Goal: Task Accomplishment & Management: Manage account settings

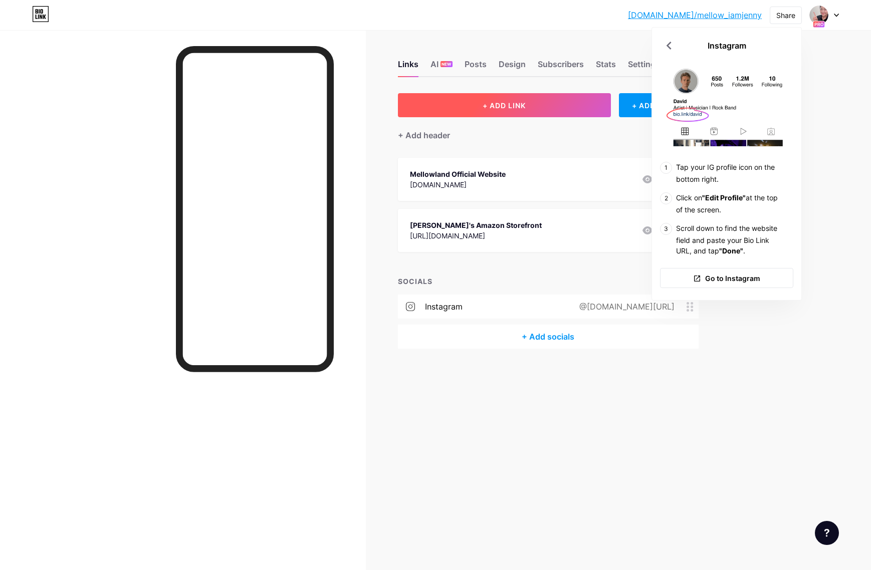
click at [489, 107] on span "+ ADD LINK" at bounding box center [504, 105] width 43 height 9
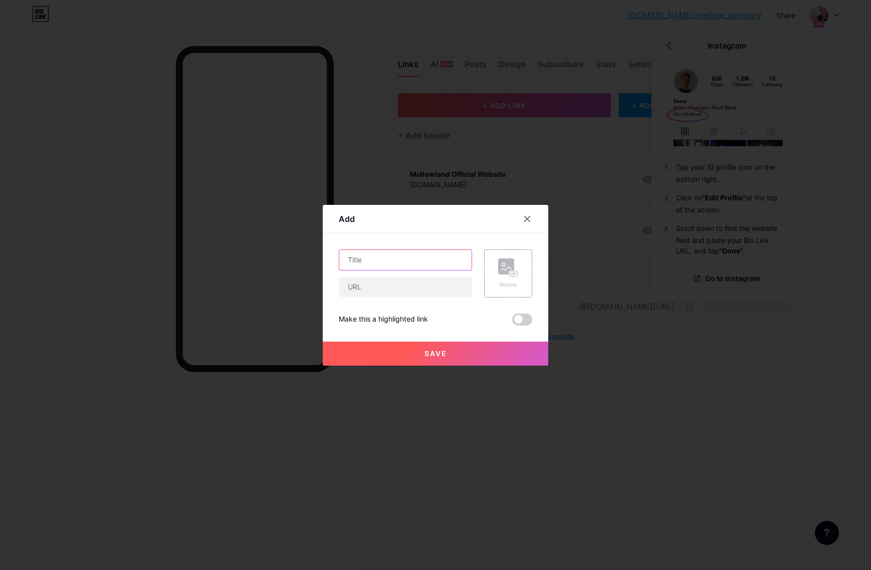
click at [378, 262] on input "text" at bounding box center [405, 260] width 132 height 20
type input "FIDGET GAME YOUTUBE"
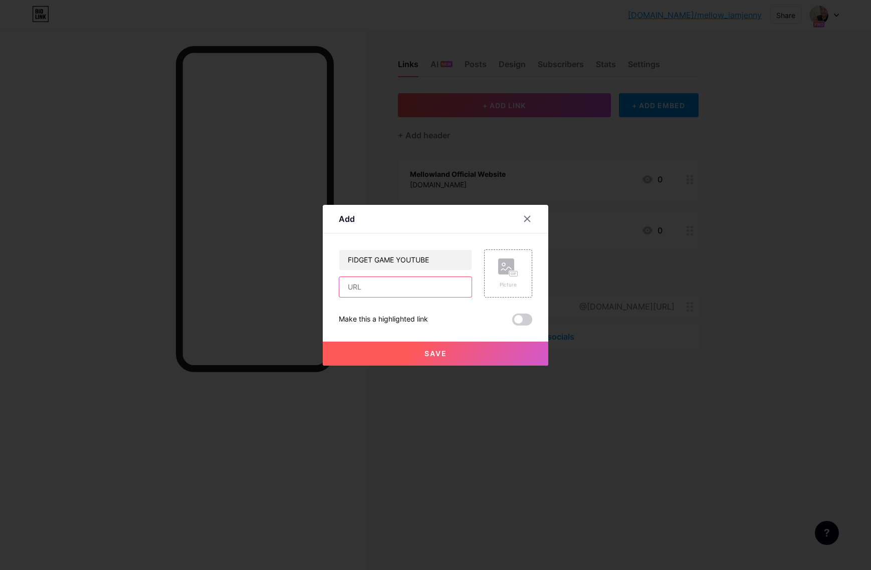
click at [382, 287] on input "text" at bounding box center [405, 287] width 132 height 20
paste input "[URL][DOMAIN_NAME]"
type input "[URL][DOMAIN_NAME]"
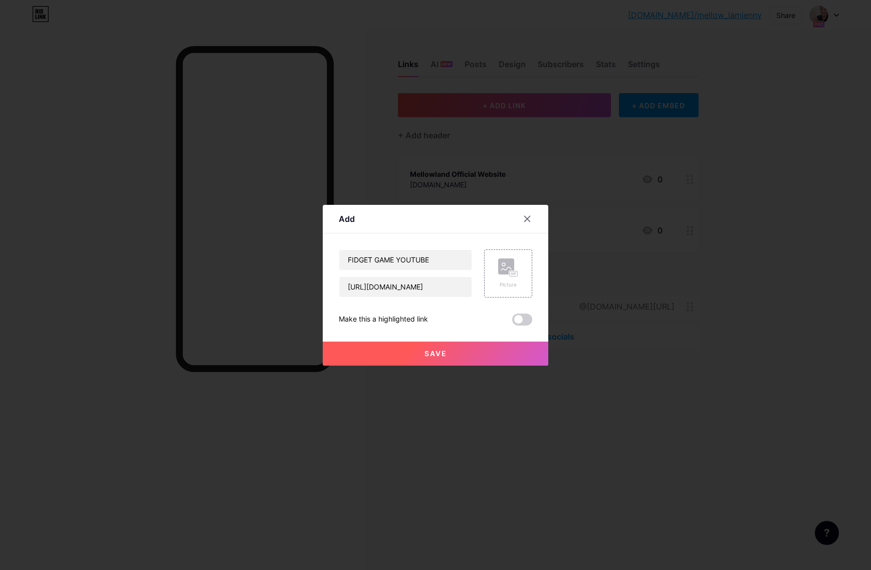
click at [431, 355] on span "Save" at bounding box center [435, 353] width 23 height 9
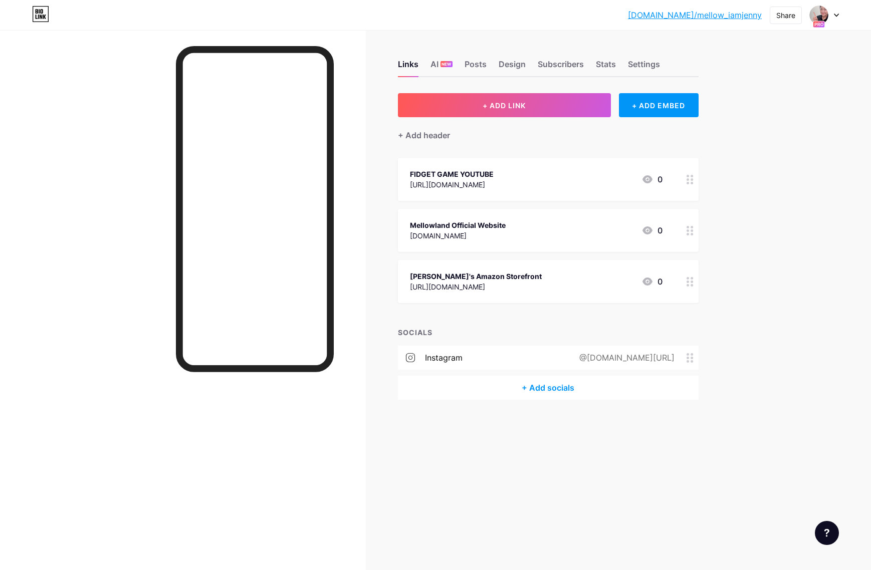
click at [494, 170] on div "FIDGET GAME YOUTUBE" at bounding box center [452, 174] width 84 height 11
click at [504, 262] on div "Picture" at bounding box center [508, 256] width 20 height 30
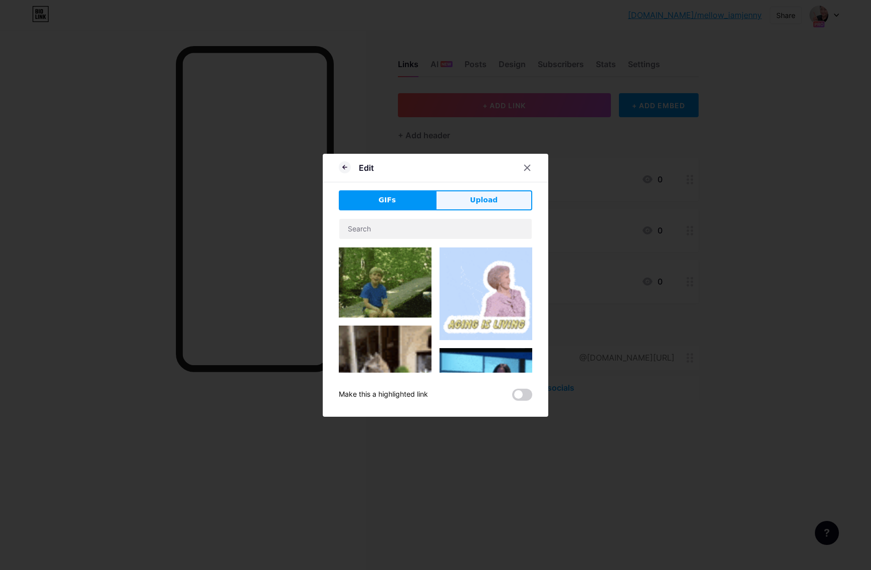
click at [476, 203] on span "Upload" at bounding box center [484, 200] width 28 height 11
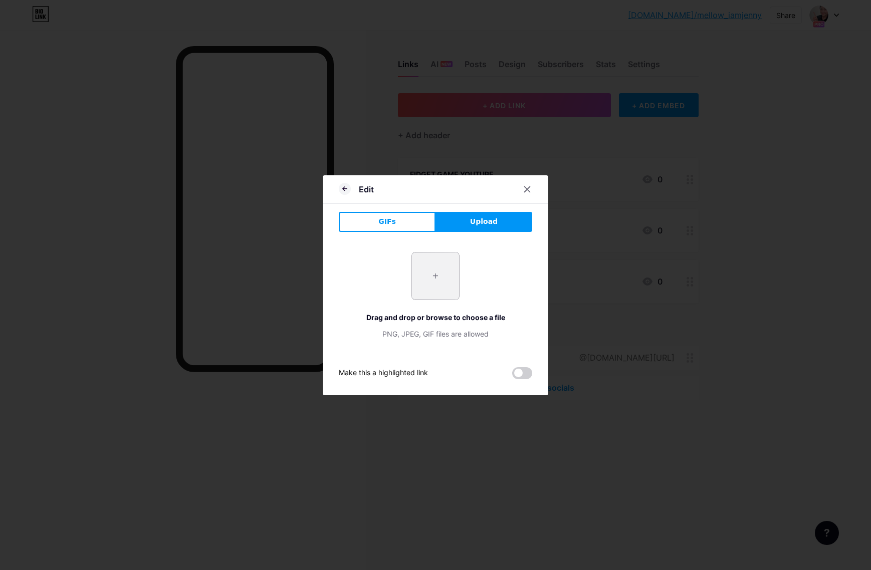
click at [447, 286] on input "file" at bounding box center [435, 276] width 47 height 47
type input "C:\fakepath\Screenshot [DATE] 12.33.15 PM.png"
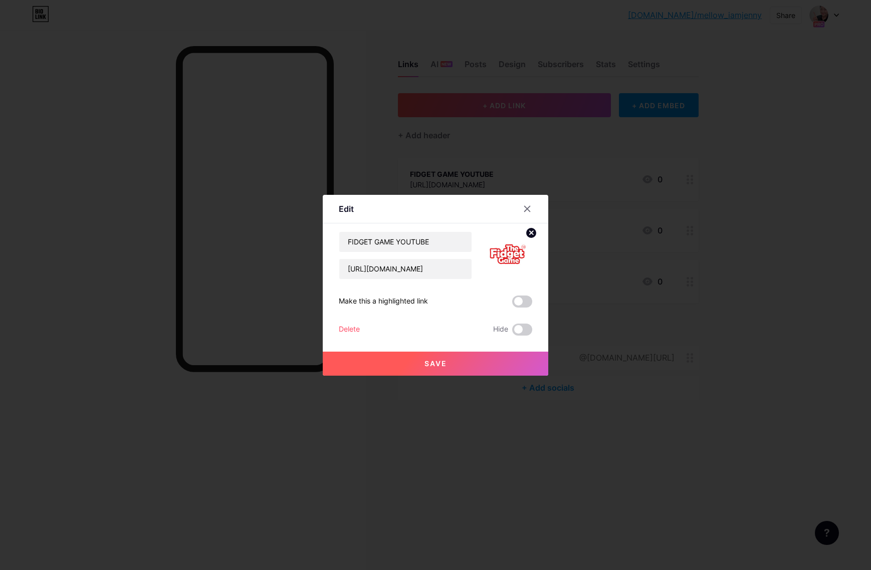
click at [443, 363] on span "Save" at bounding box center [435, 363] width 23 height 9
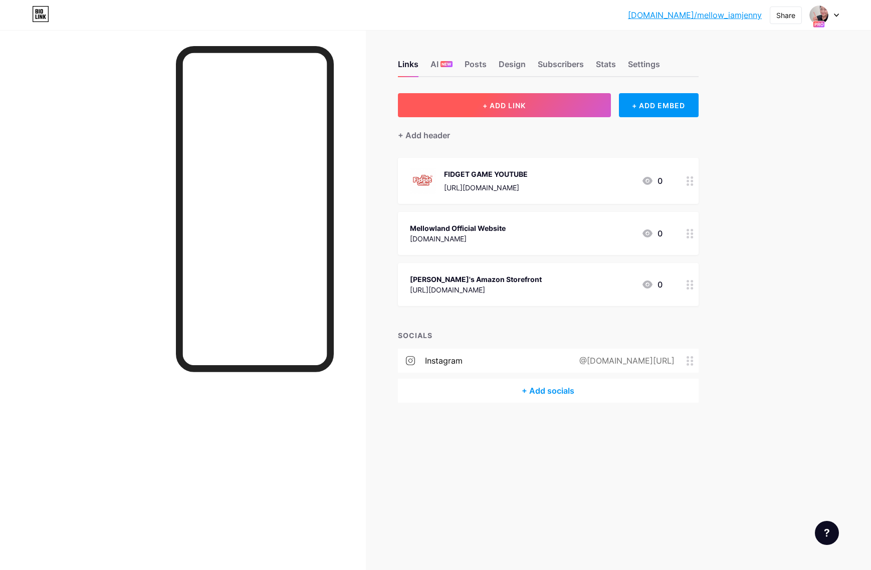
click at [499, 111] on button "+ ADD LINK" at bounding box center [504, 105] width 213 height 24
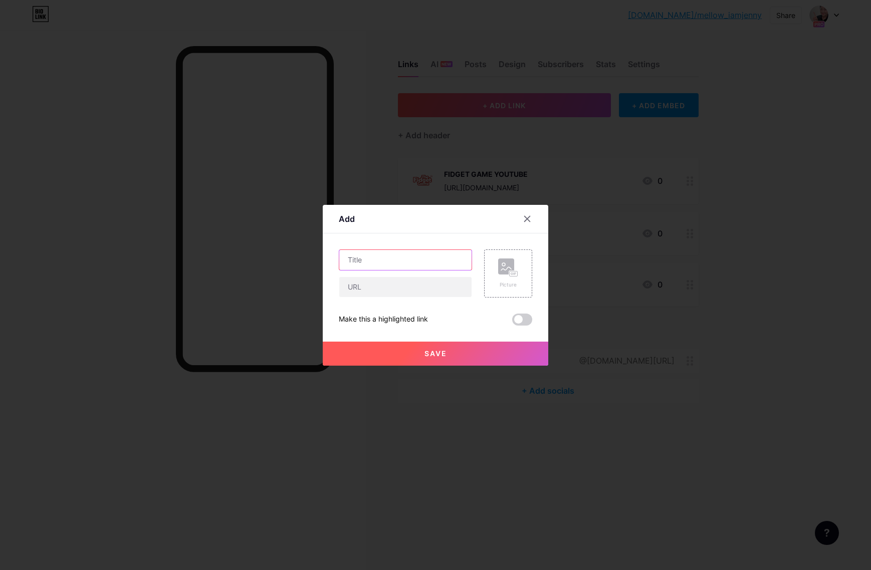
click at [377, 260] on input "text" at bounding box center [405, 260] width 132 height 20
type input "BUY FIDGET GAMES"
click at [372, 290] on input "text" at bounding box center [405, 287] width 132 height 20
paste input "[URL][DOMAIN_NAME]"
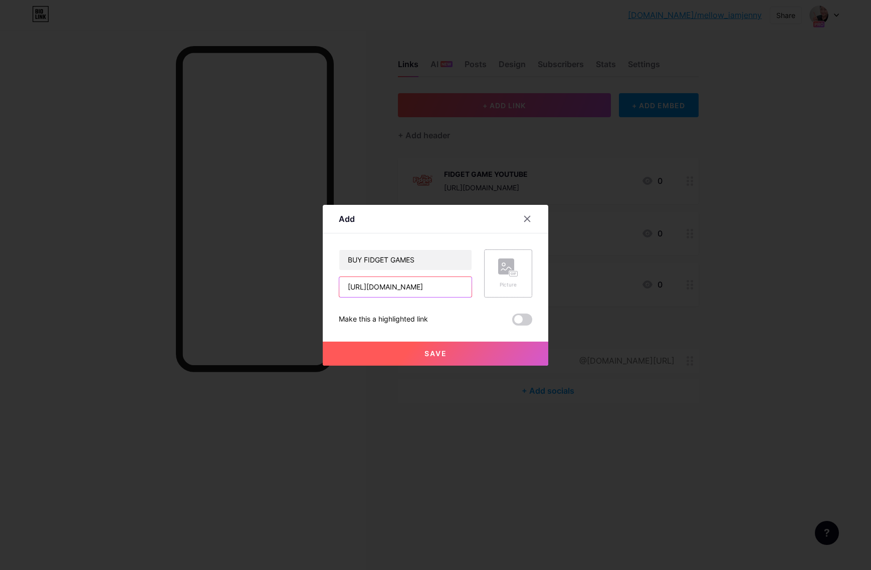
type input "[URL][DOMAIN_NAME]"
click at [502, 266] on rect at bounding box center [506, 267] width 16 height 16
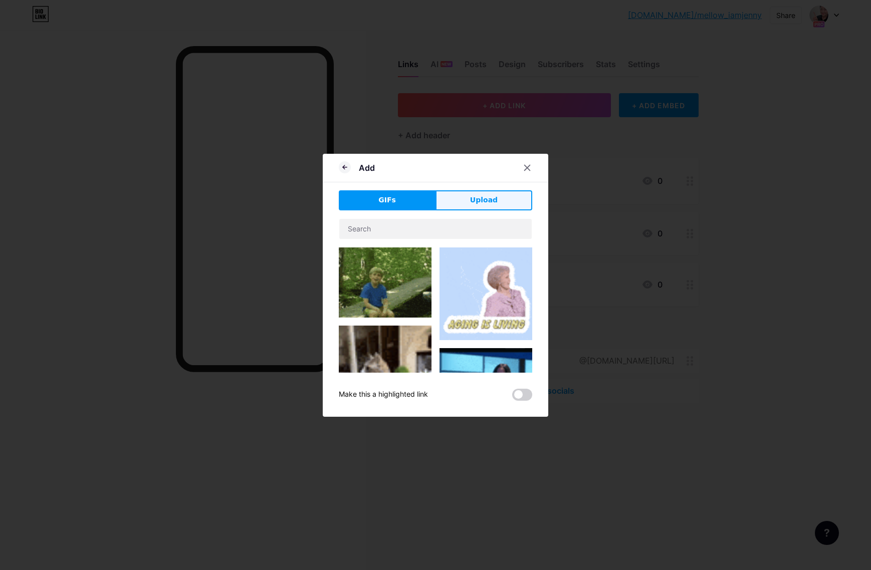
click at [508, 198] on button "Upload" at bounding box center [483, 200] width 97 height 20
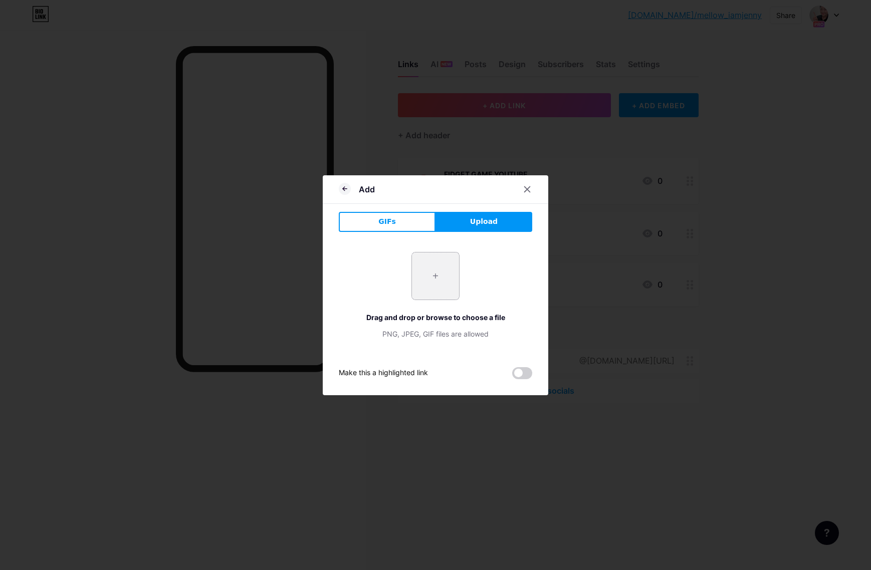
click at [419, 268] on input "file" at bounding box center [435, 276] width 47 height 47
type input "C:\fakepath\Screenshot [DATE] 2.09.20 PM.png"
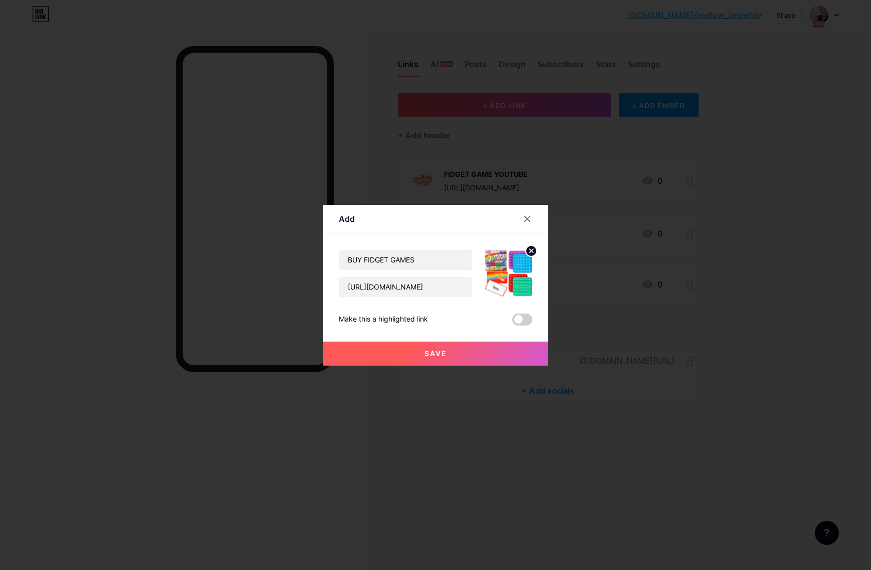
click at [452, 359] on button "Save" at bounding box center [436, 354] width 226 height 24
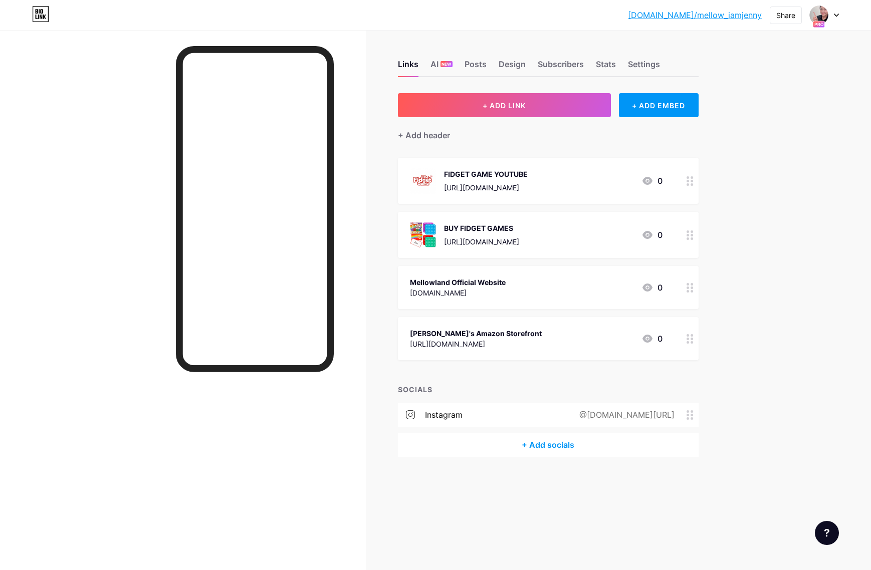
click at [542, 285] on div "Mellowland Official Website [DOMAIN_NAME] 0" at bounding box center [536, 287] width 253 height 23
click at [508, 251] on rect at bounding box center [506, 249] width 16 height 16
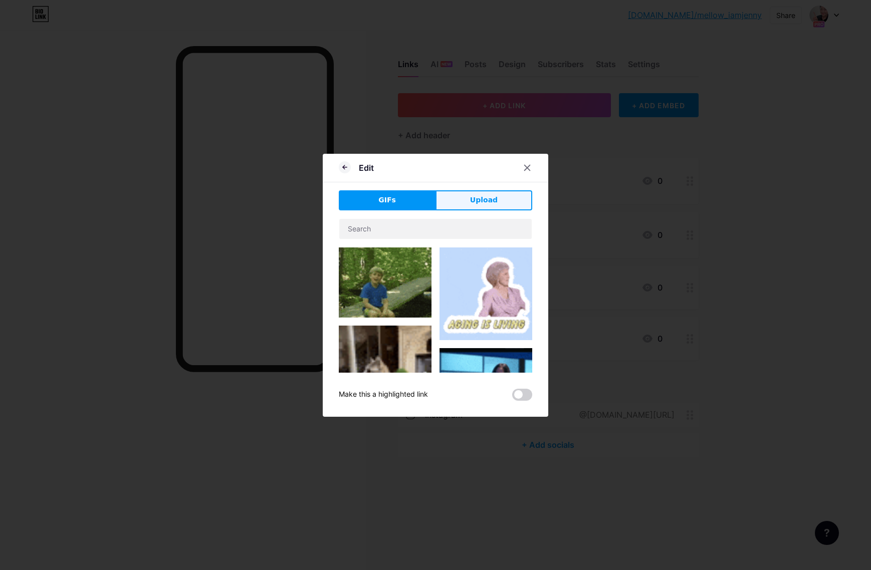
click at [457, 194] on button "Upload" at bounding box center [483, 200] width 97 height 20
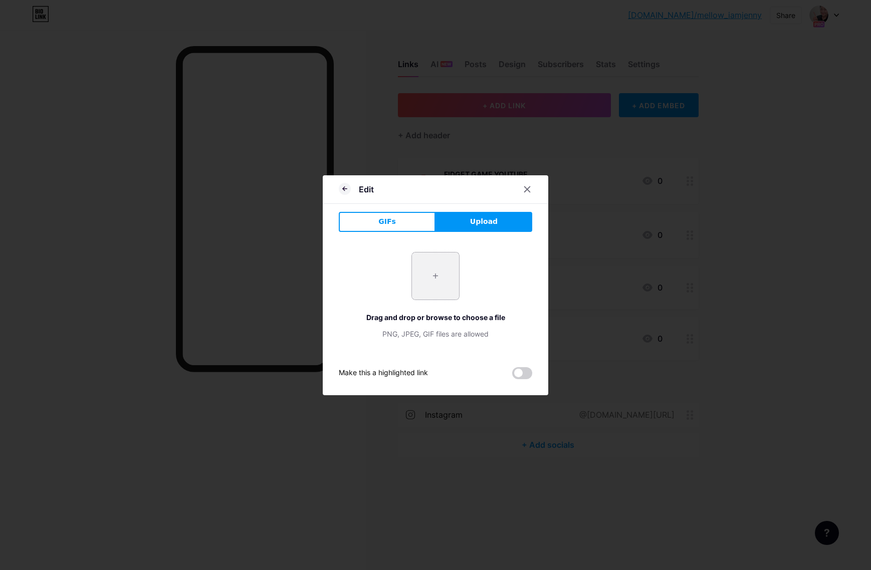
click at [426, 267] on input "file" at bounding box center [435, 276] width 47 height 47
type input "C:\fakepath\Screenshot [DATE] 12.41.43 PM.png"
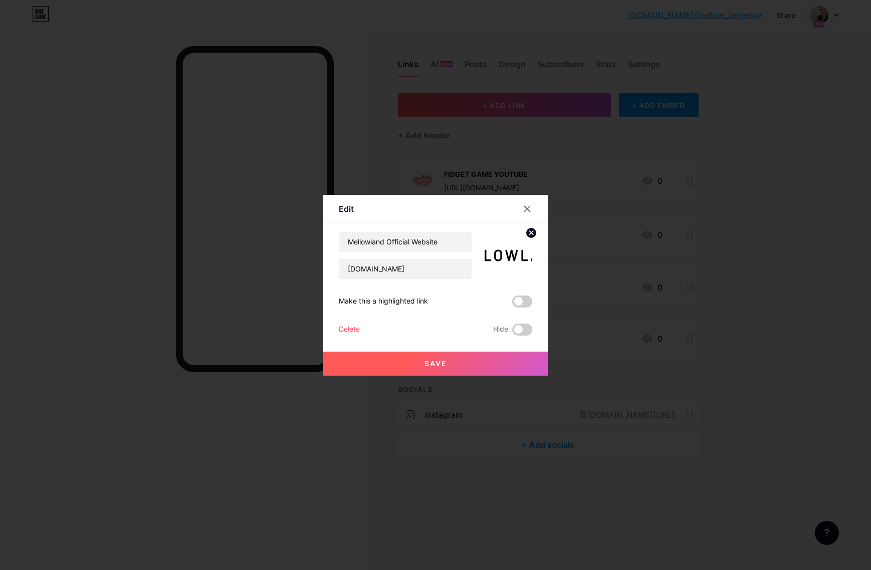
click at [528, 233] on circle at bounding box center [531, 233] width 11 height 11
click at [506, 259] on div "Picture" at bounding box center [508, 256] width 20 height 30
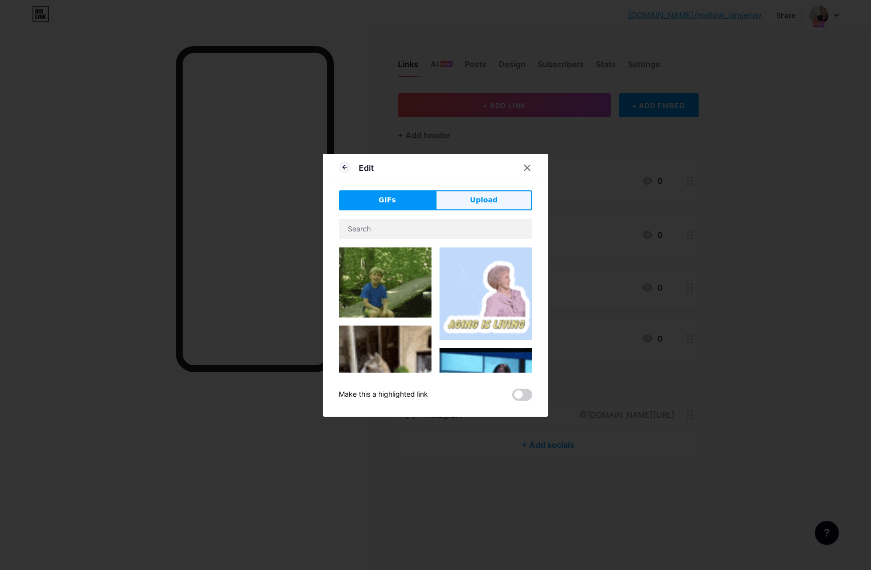
click at [478, 202] on span "Upload" at bounding box center [484, 200] width 28 height 11
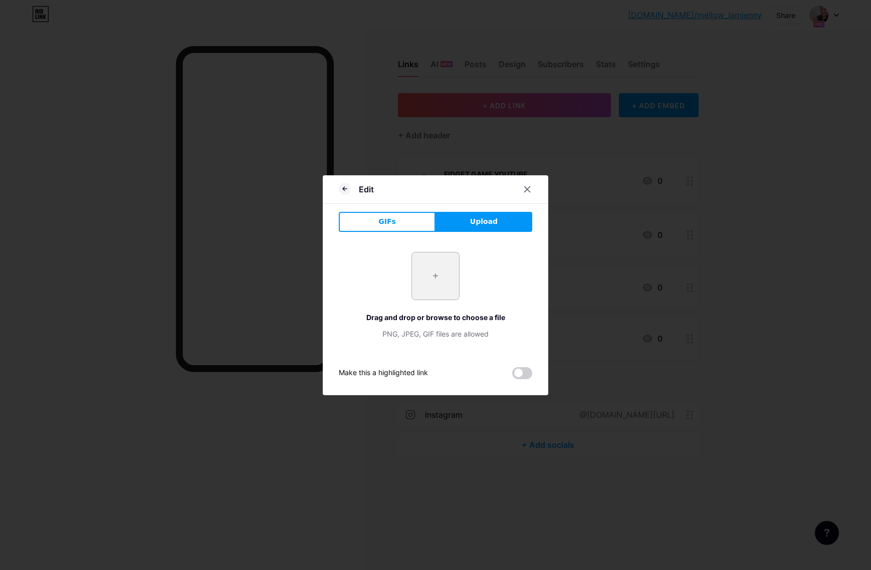
click at [432, 279] on input "file" at bounding box center [435, 276] width 47 height 47
type input "C:\fakepath\insta_profile_7.jpg"
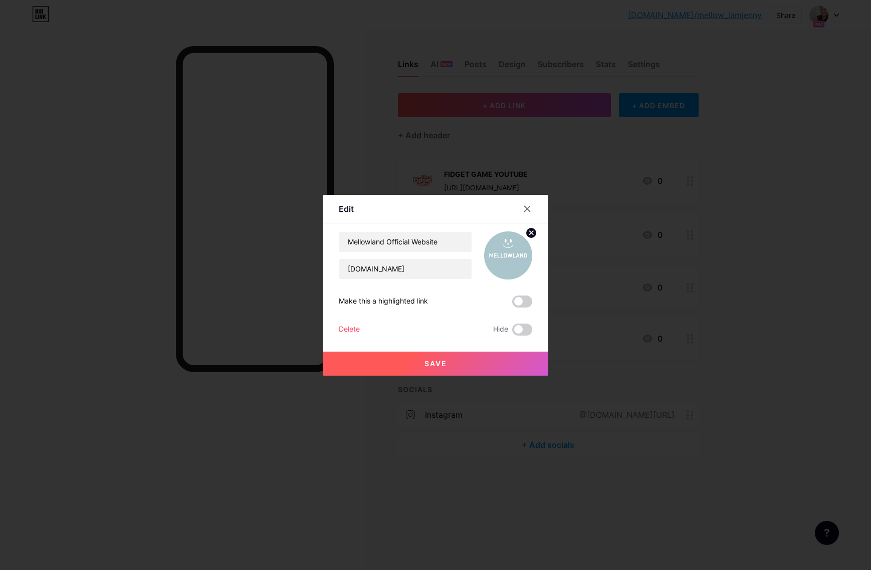
click at [444, 365] on span "Save" at bounding box center [435, 363] width 23 height 9
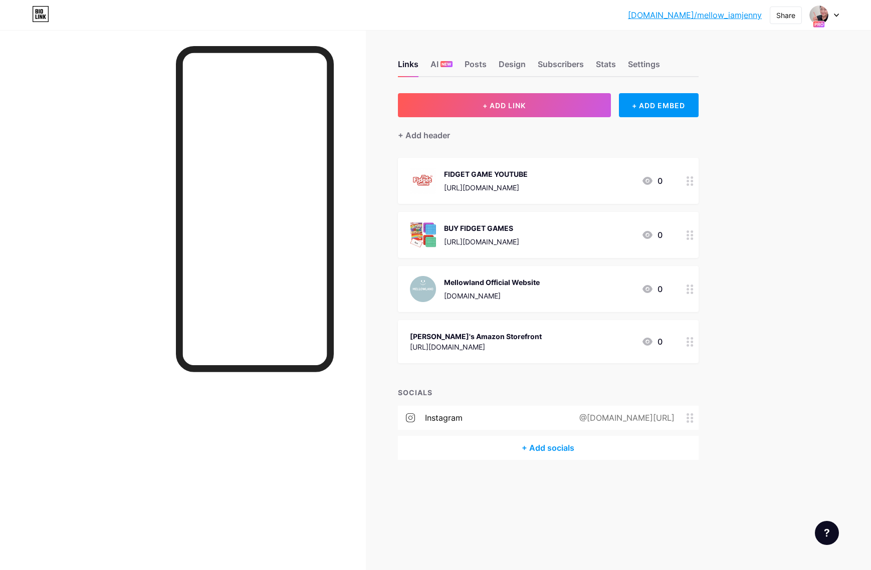
click at [628, 345] on div "[PERSON_NAME]'s Amazon Storefront [URL][DOMAIN_NAME] 0" at bounding box center [536, 341] width 253 height 23
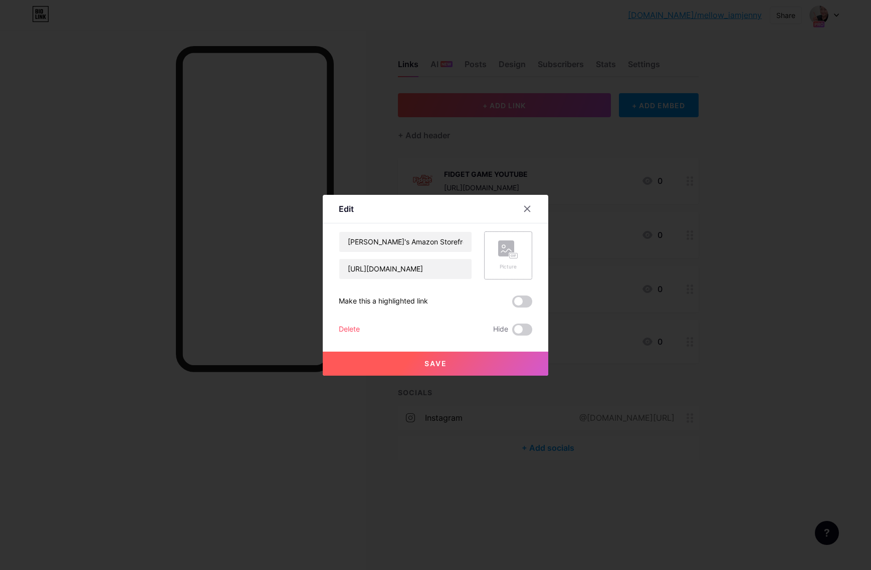
click at [510, 259] on div "Picture" at bounding box center [508, 256] width 20 height 30
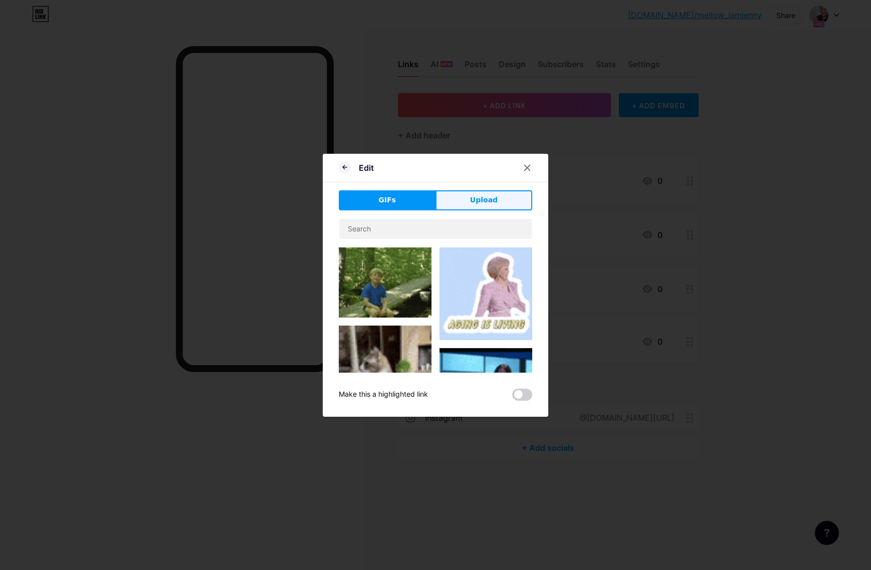
click at [479, 197] on span "Upload" at bounding box center [484, 200] width 28 height 11
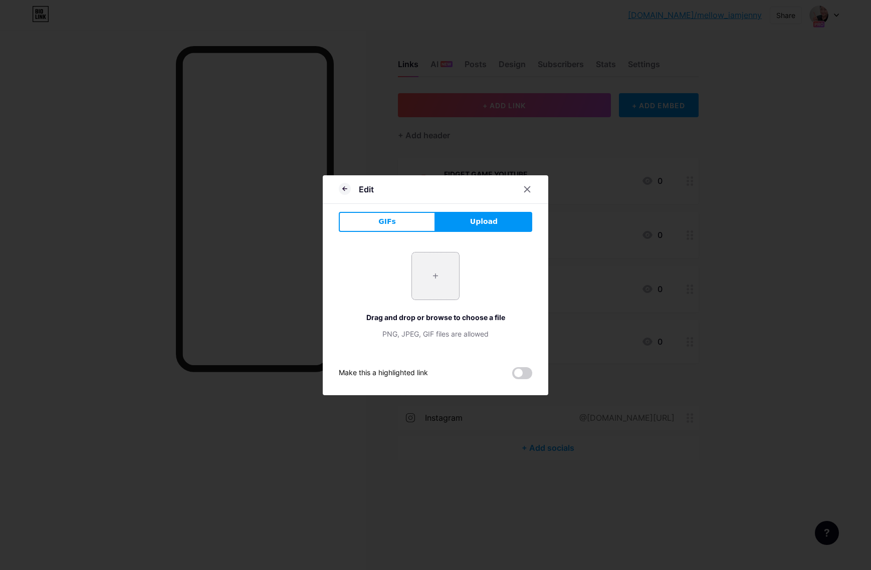
click at [433, 288] on input "file" at bounding box center [435, 276] width 47 height 47
type input "C:\fakepath\Screenshot [DATE] 12.42.50 PM.png"
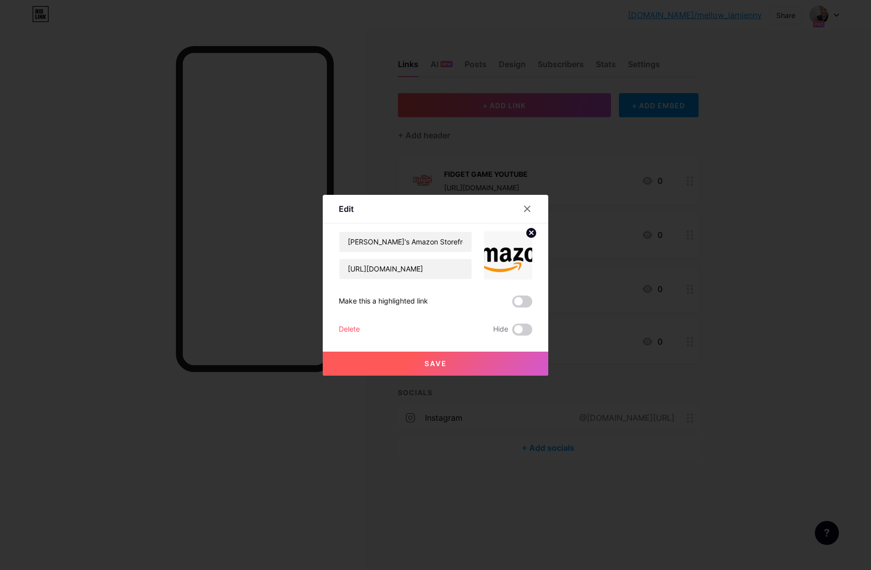
click at [528, 232] on circle at bounding box center [531, 233] width 11 height 11
click at [507, 265] on div "Picture" at bounding box center [508, 267] width 20 height 8
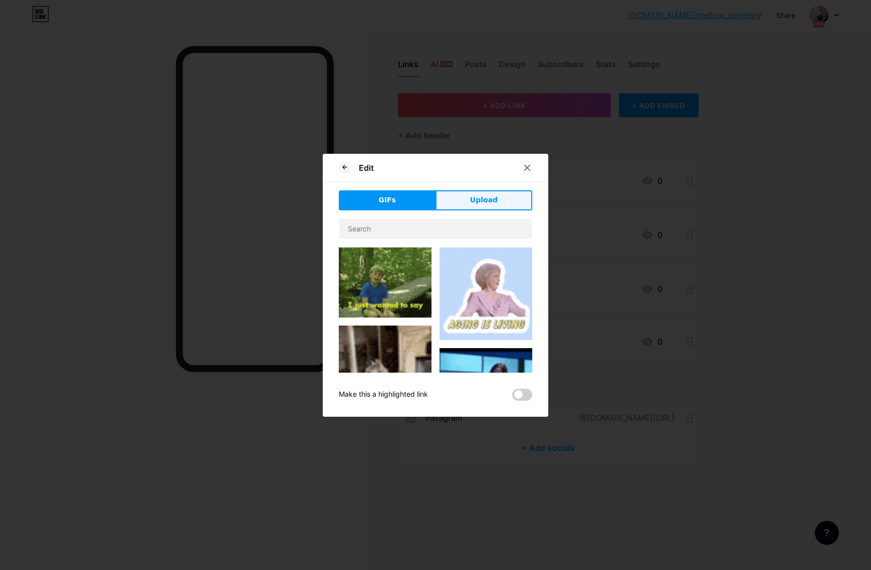
click at [495, 207] on button "Upload" at bounding box center [483, 200] width 97 height 20
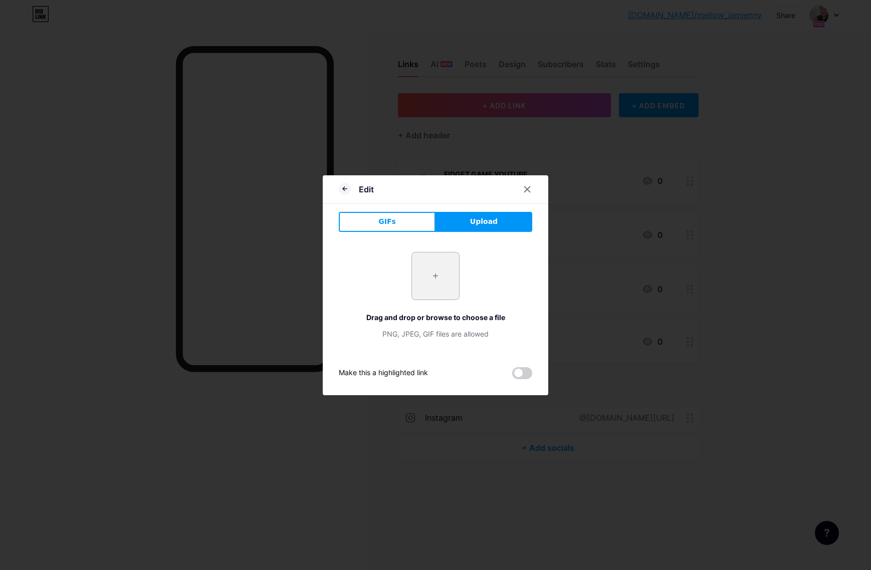
click at [436, 259] on input "file" at bounding box center [435, 276] width 47 height 47
type input "C:\fakepath\Screenshot [DATE] 12.43.23 PM.png"
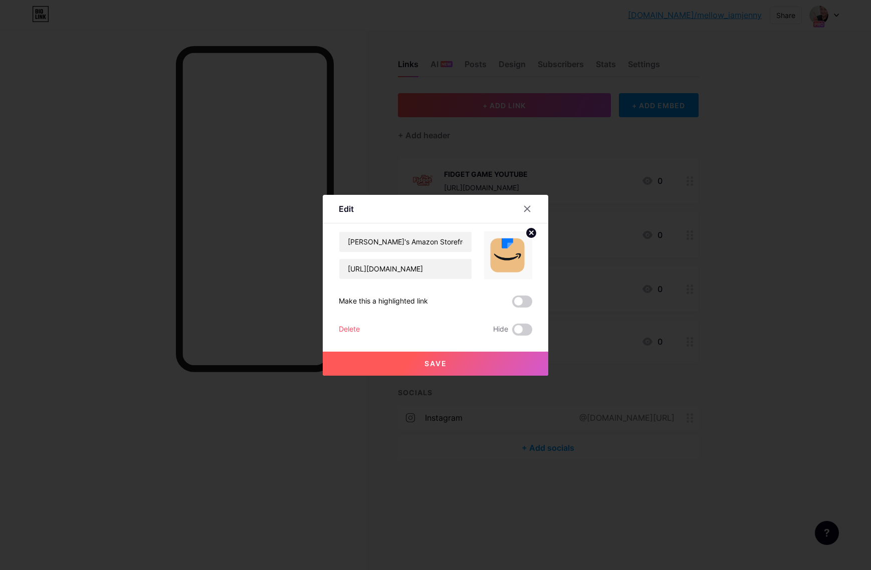
click at [441, 364] on span "Save" at bounding box center [435, 363] width 23 height 9
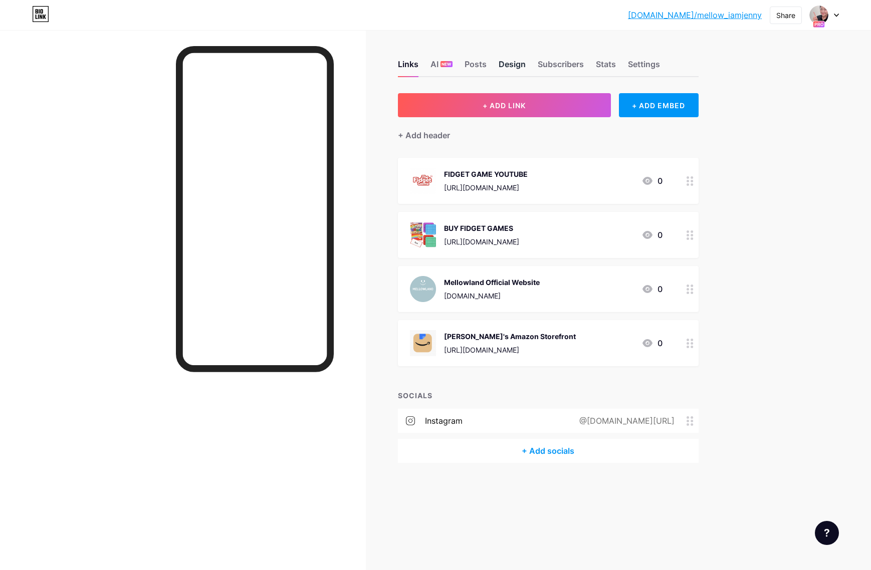
click at [502, 64] on div "Design" at bounding box center [512, 67] width 27 height 18
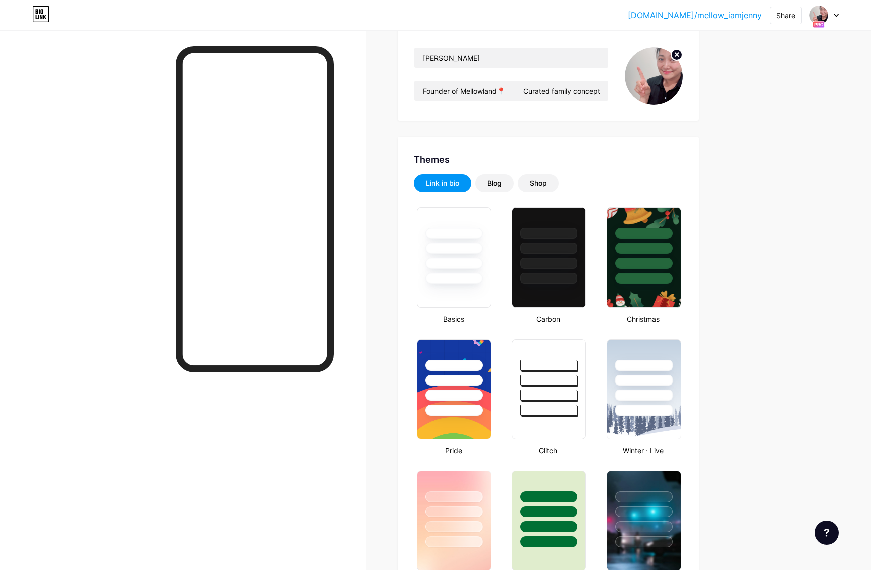
scroll to position [126, 0]
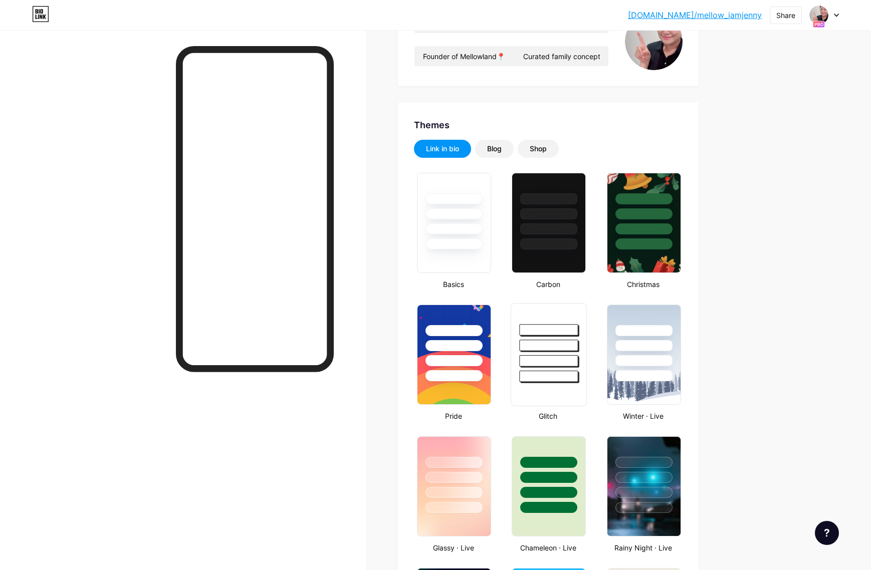
click at [549, 309] on div at bounding box center [548, 343] width 75 height 79
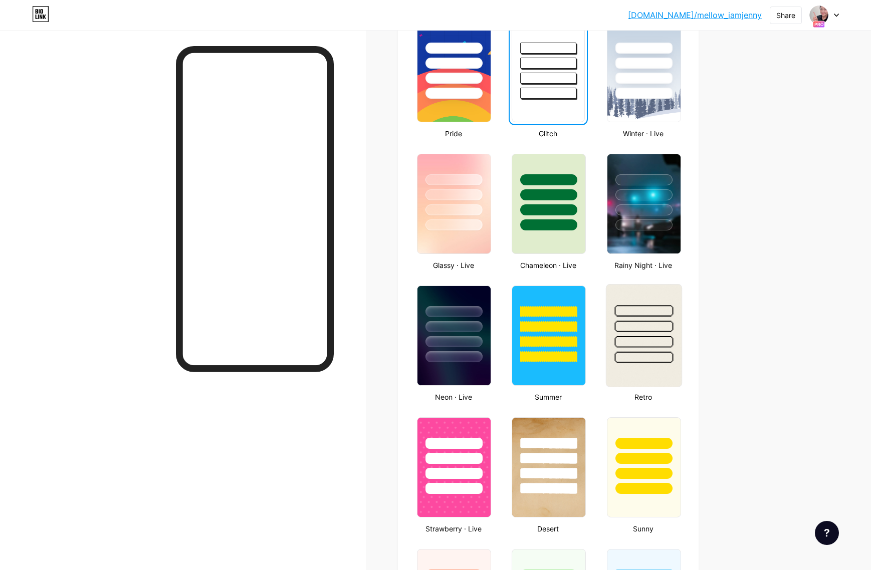
scroll to position [419, 0]
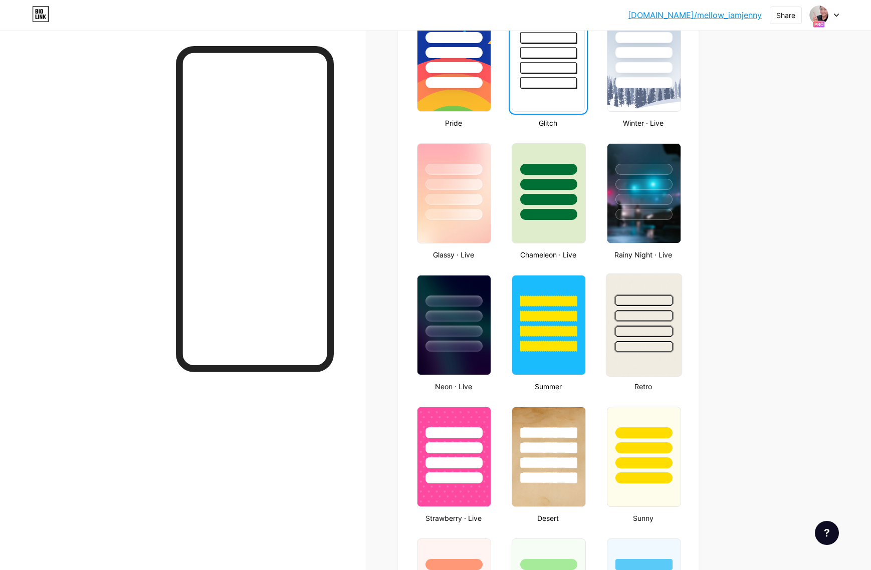
click at [644, 365] on img at bounding box center [643, 325] width 75 height 102
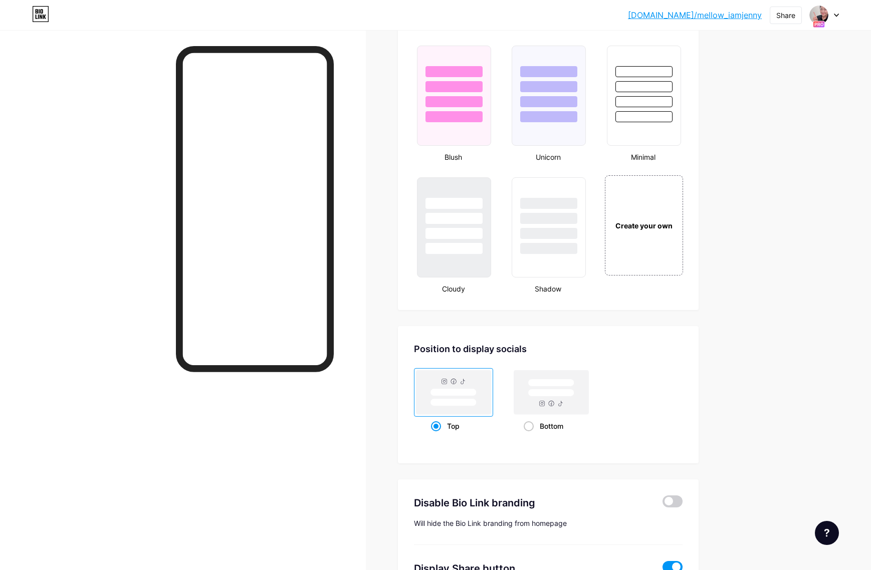
scroll to position [1042, 0]
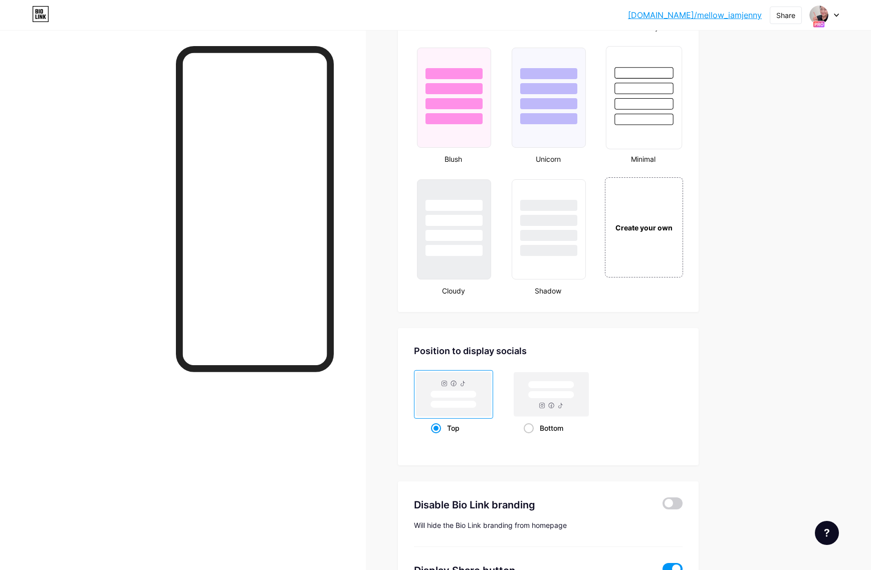
click at [648, 141] on div at bounding box center [643, 97] width 76 height 103
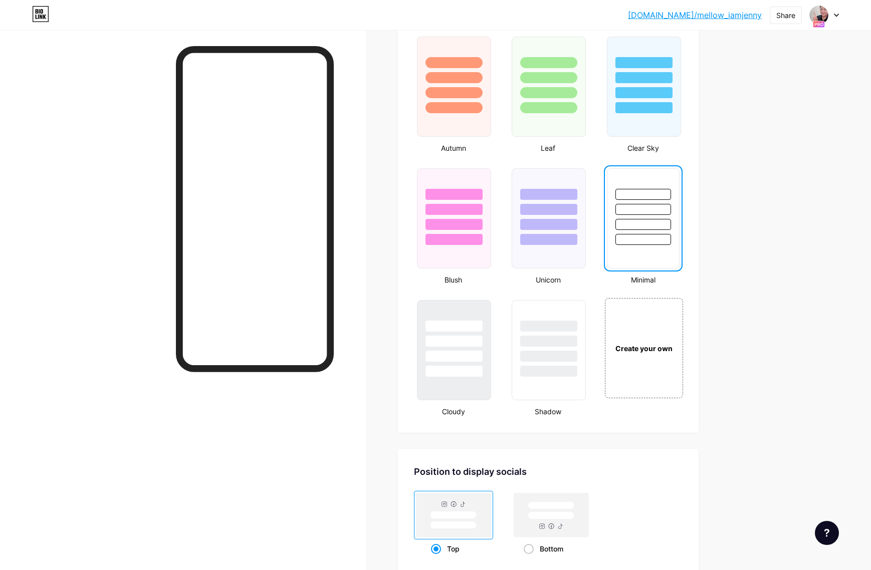
scroll to position [927, 0]
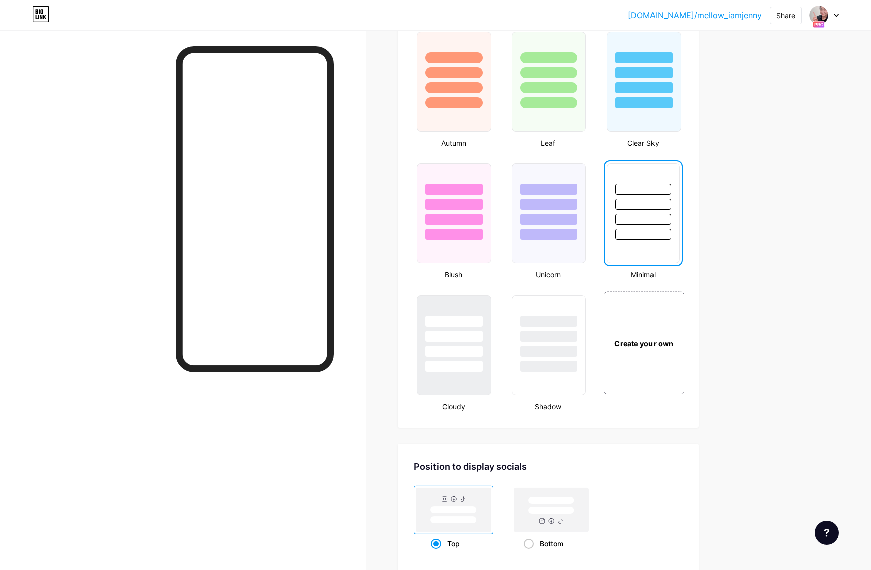
click at [632, 316] on div "Create your own" at bounding box center [643, 342] width 81 height 103
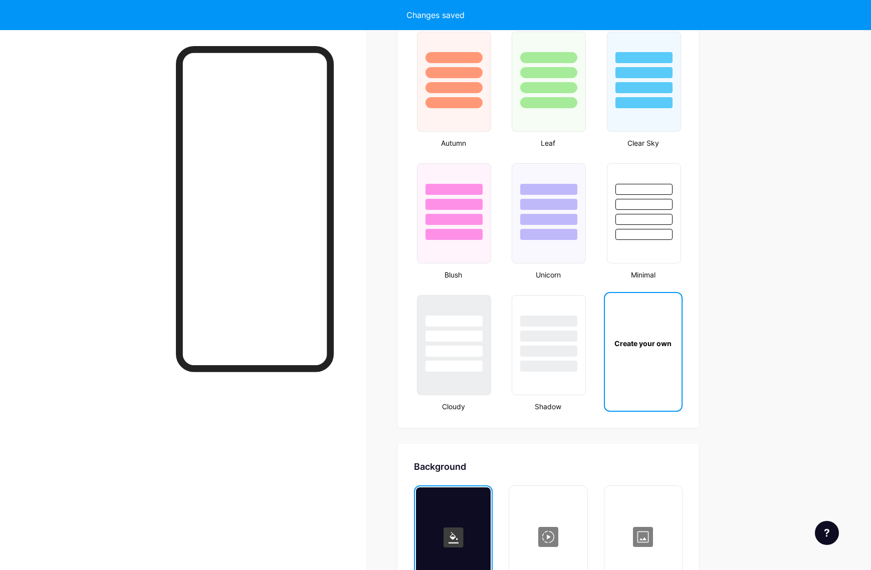
type input "#ffffff"
type input "#000000"
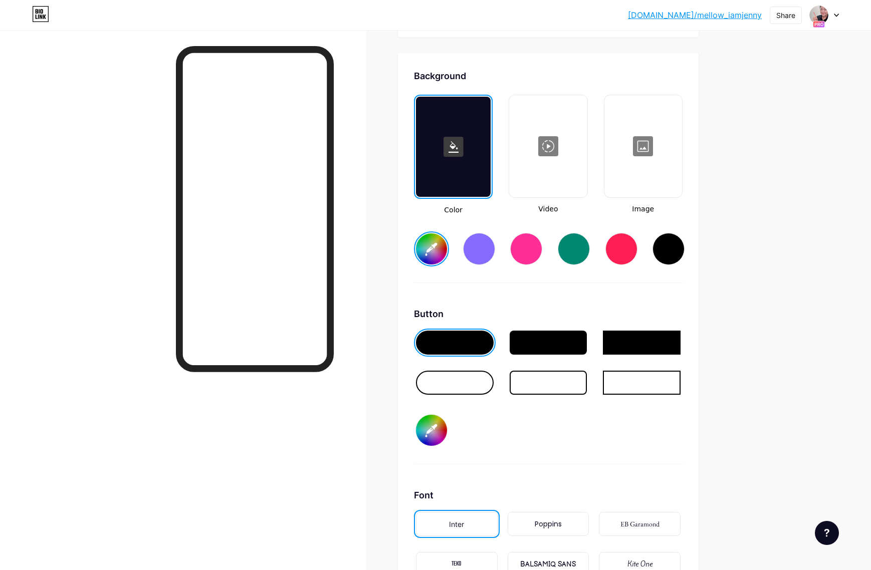
scroll to position [1331, 0]
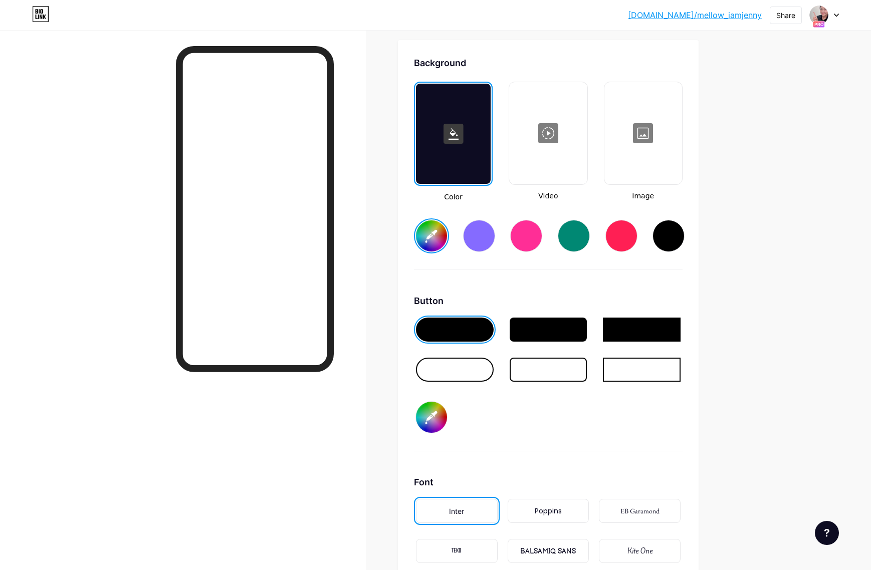
click at [439, 235] on input "#ffffff" at bounding box center [431, 235] width 31 height 31
click at [602, 281] on div "Background Color Video Image #f8f2f2 Button #000000 Font Inter Poppins EB Garam…" at bounding box center [548, 352] width 269 height 593
click at [468, 365] on div at bounding box center [455, 370] width 78 height 24
click at [546, 366] on div at bounding box center [549, 370] width 78 height 24
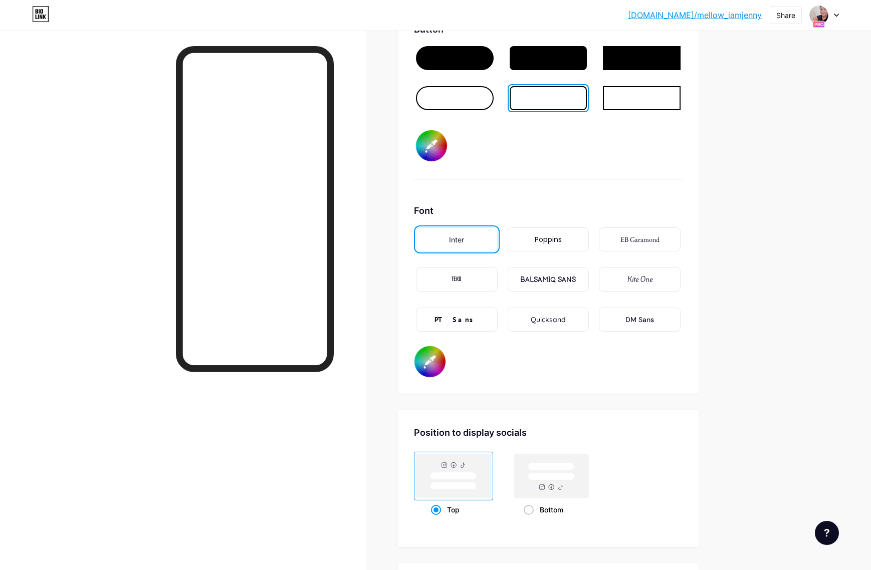
scroll to position [1611, 0]
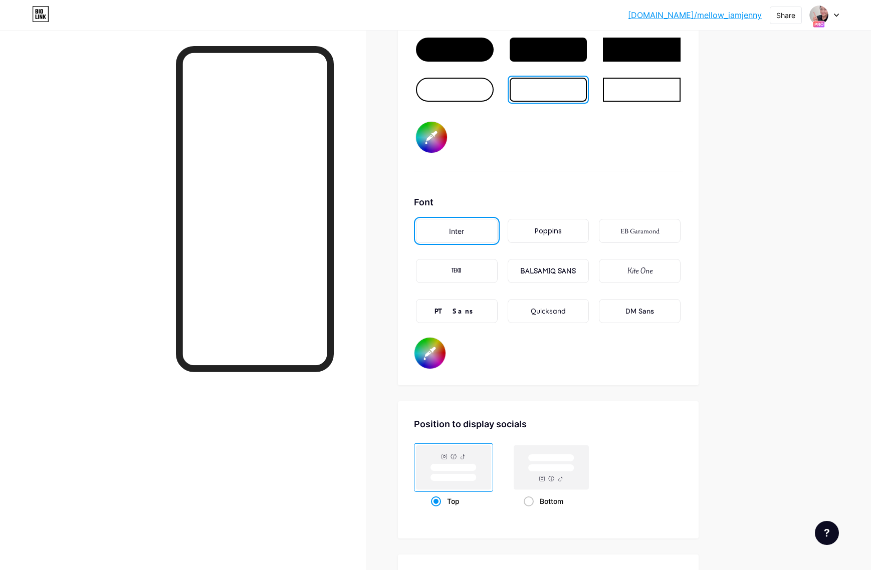
click at [629, 273] on div "Kite One" at bounding box center [639, 271] width 25 height 11
click at [569, 310] on div "Quicksand" at bounding box center [549, 311] width 82 height 24
click at [426, 354] on input "#000000" at bounding box center [429, 353] width 31 height 31
type input "#f8f2f2"
type input "#7790ca"
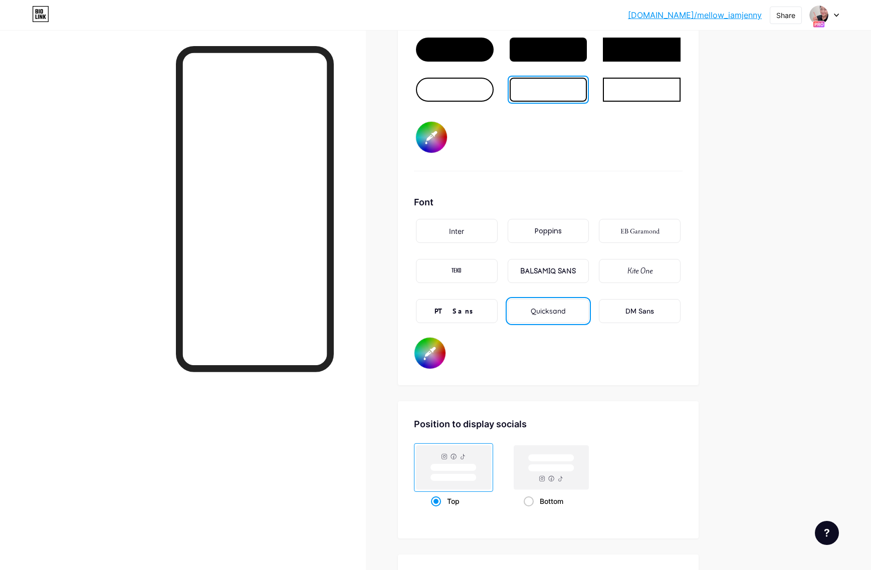
type input "#f8f2f2"
type input "#829fe3"
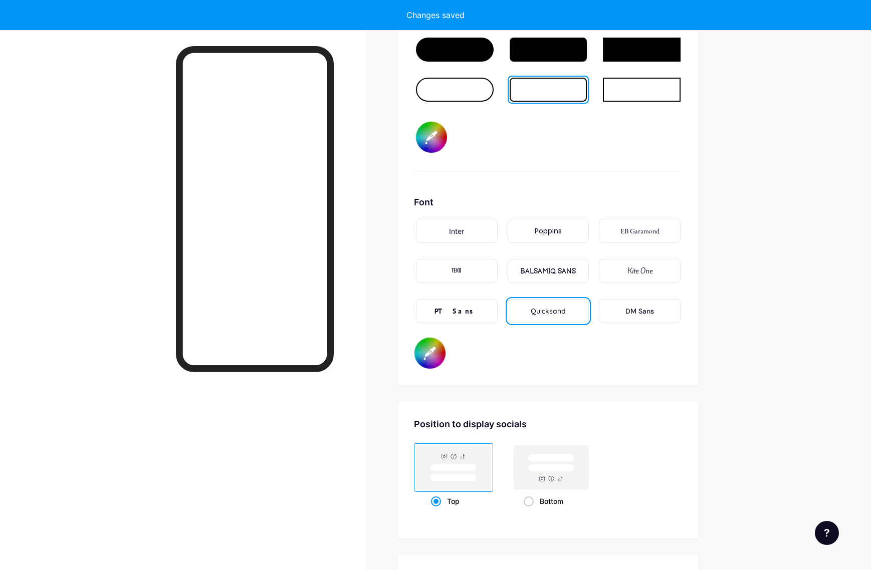
type input "#f8f2f2"
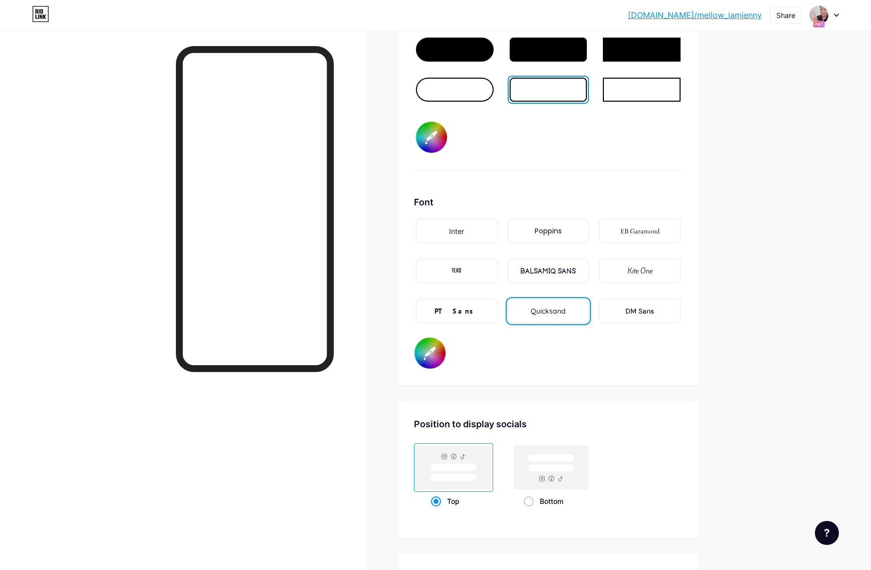
type input "#829fe3"
click at [652, 362] on div "Font Inter Poppins EB Garamond TEKO BALSAMIQ SANS Kite One PT Sans Quicksand DM…" at bounding box center [548, 282] width 269 height 174
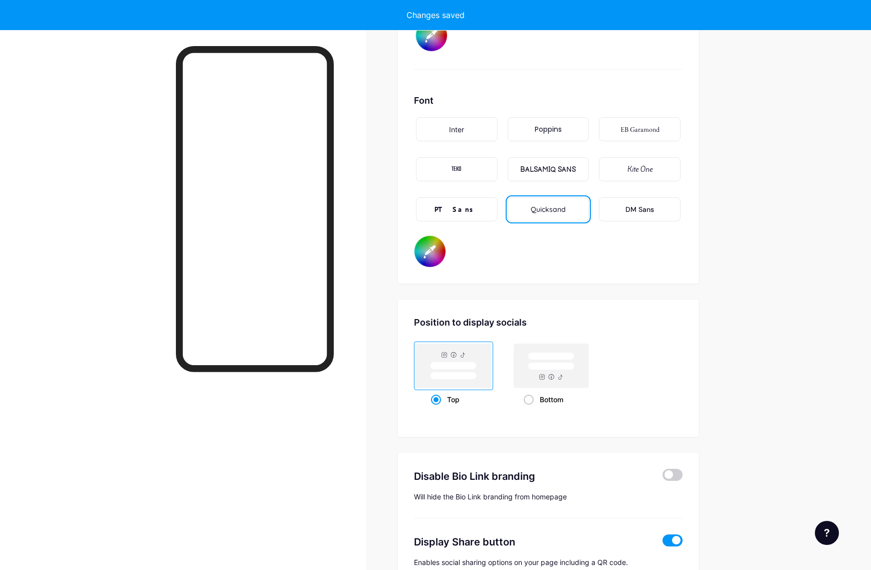
scroll to position [1714, 0]
type input "#f8f2f2"
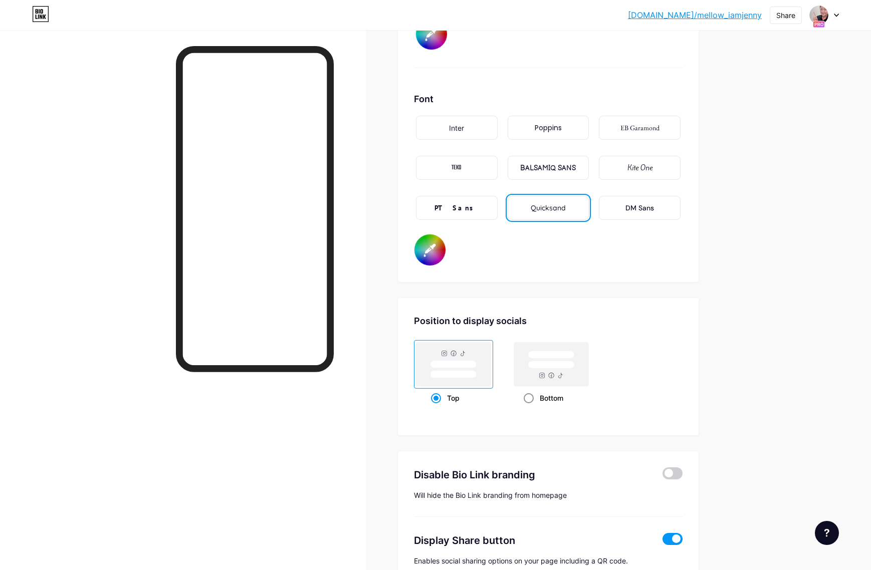
click at [555, 374] on rect at bounding box center [551, 364] width 75 height 44
click at [530, 407] on input "Bottom" at bounding box center [527, 410] width 7 height 7
radio input "true"
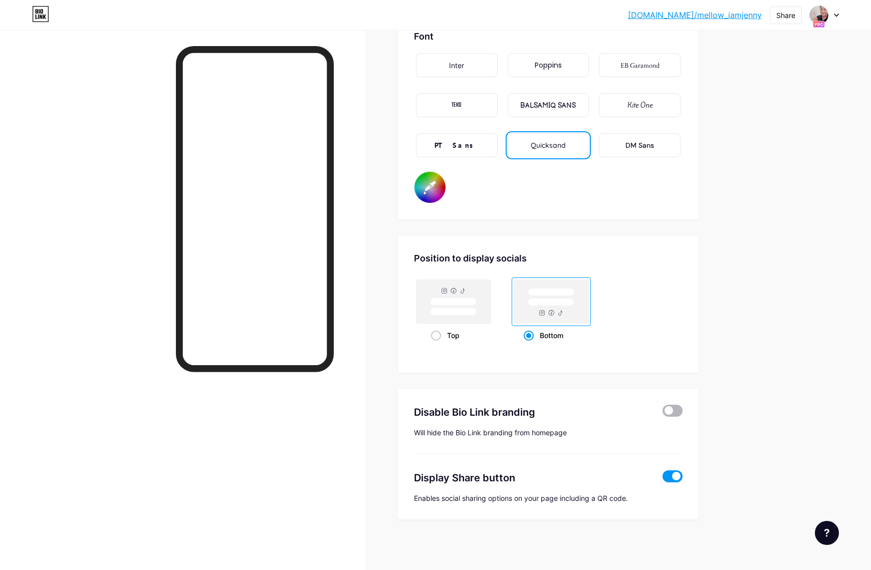
click at [670, 410] on span at bounding box center [672, 411] width 20 height 12
click at [662, 413] on input "checkbox" at bounding box center [662, 413] width 0 height 0
type input "#f8f2f2"
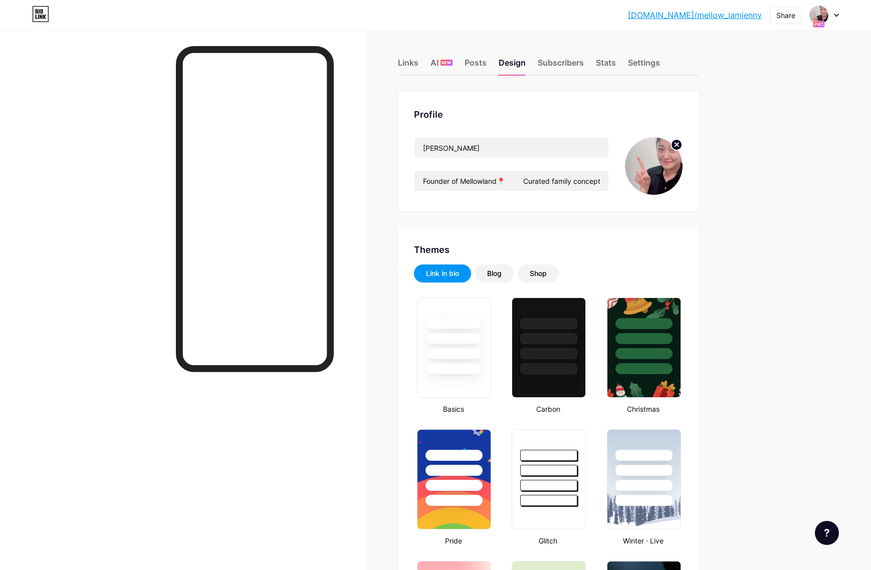
scroll to position [0, 0]
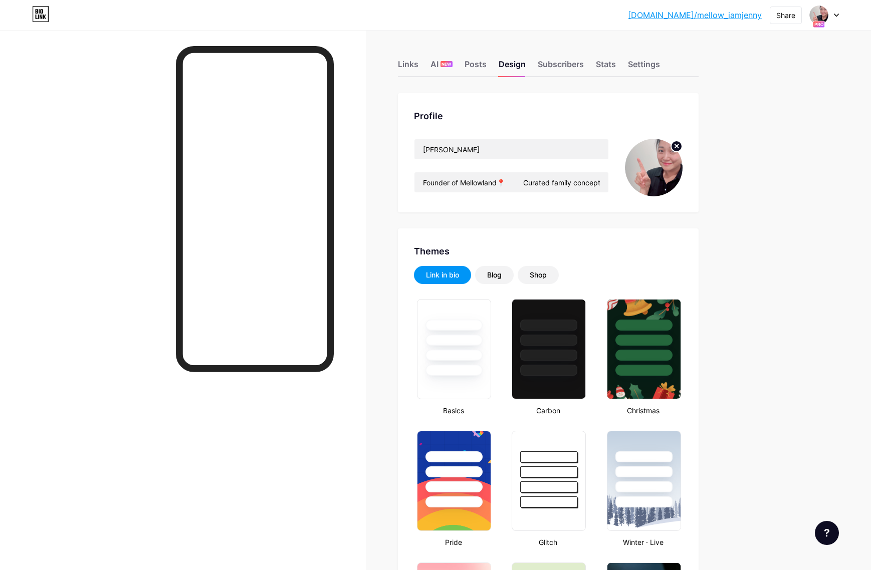
click at [494, 63] on div "Links AI NEW Posts Design Subscribers Stats Settings" at bounding box center [548, 59] width 301 height 35
click at [485, 65] on div "Posts" at bounding box center [476, 67] width 22 height 18
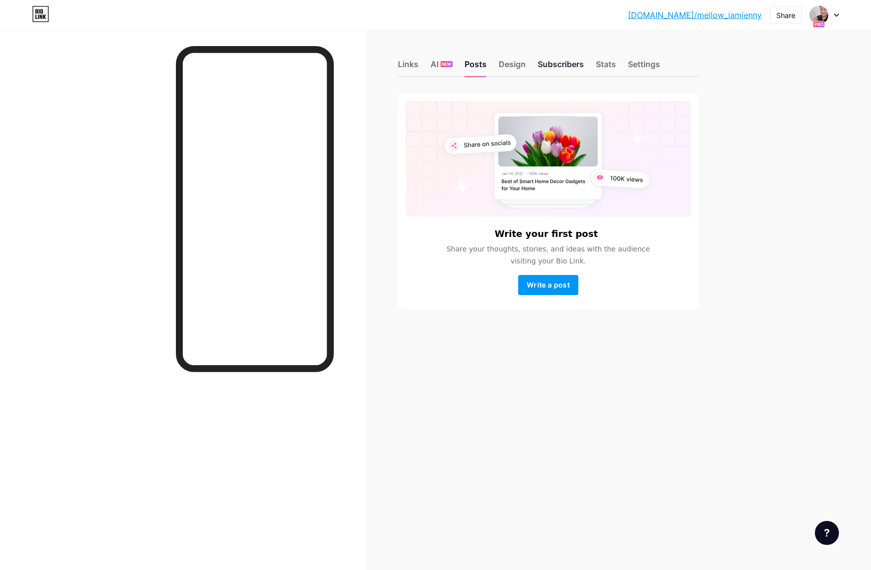
click at [569, 63] on div "Subscribers" at bounding box center [561, 67] width 46 height 18
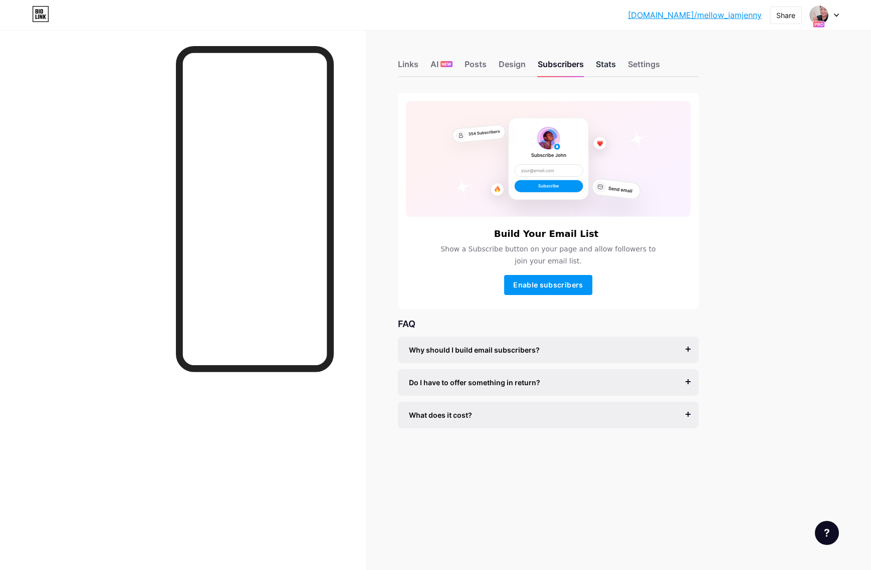
click at [605, 67] on div "Stats" at bounding box center [606, 67] width 20 height 18
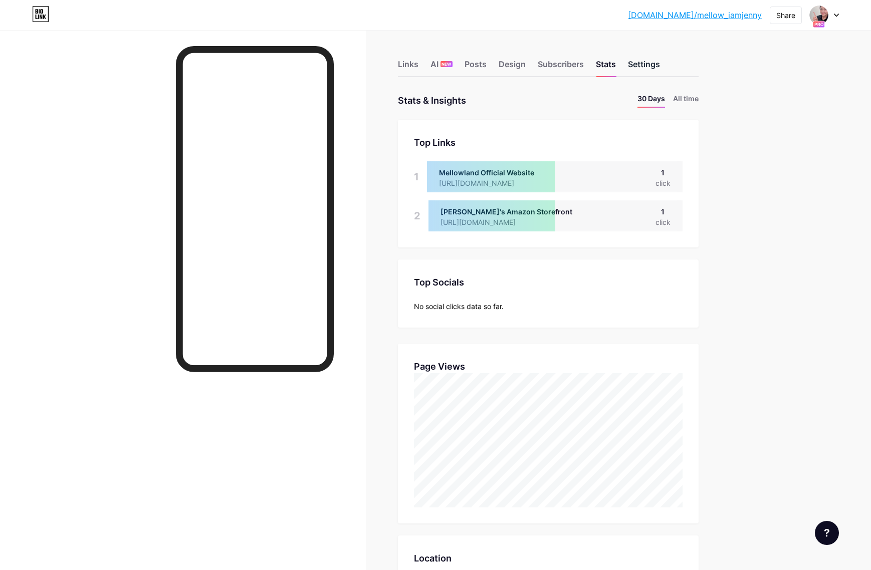
click at [648, 60] on div "Settings" at bounding box center [644, 67] width 32 height 18
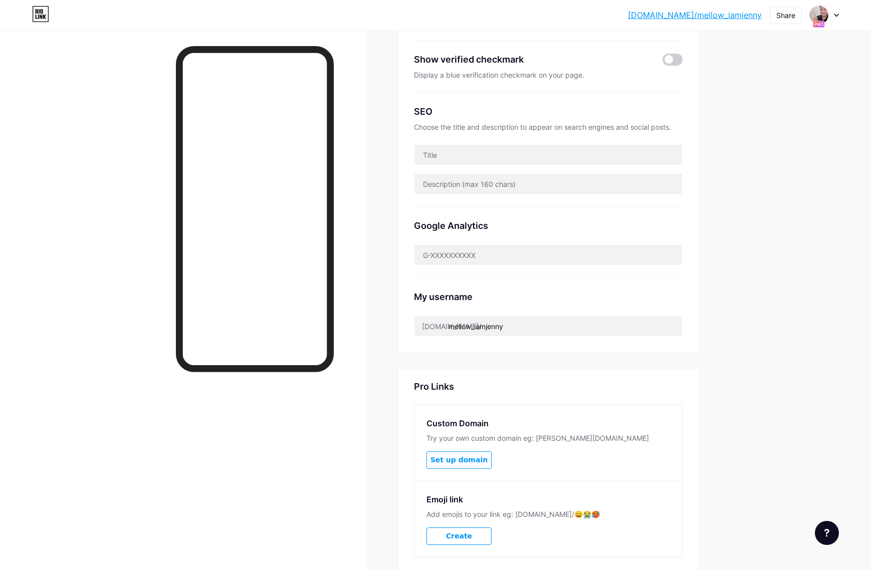
scroll to position [274, 0]
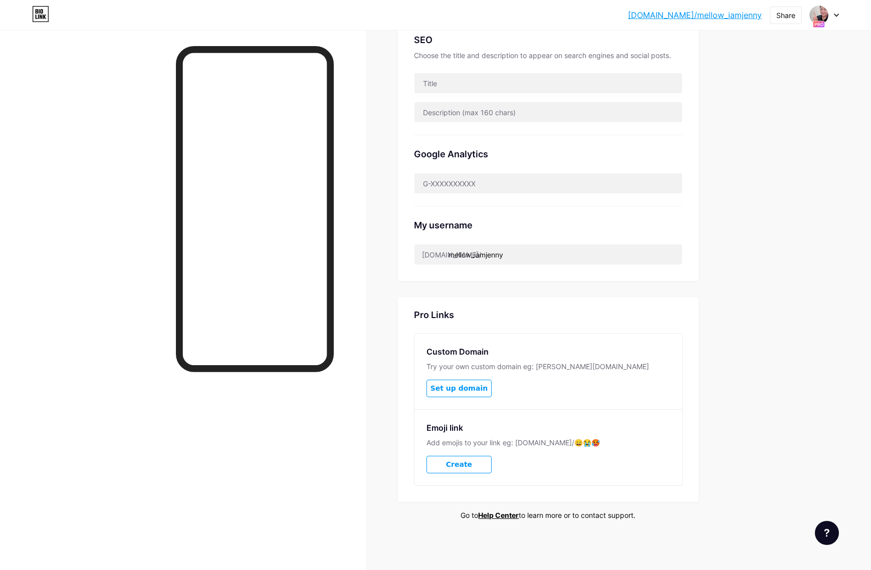
click at [462, 381] on button "Set up domain" at bounding box center [458, 389] width 65 height 18
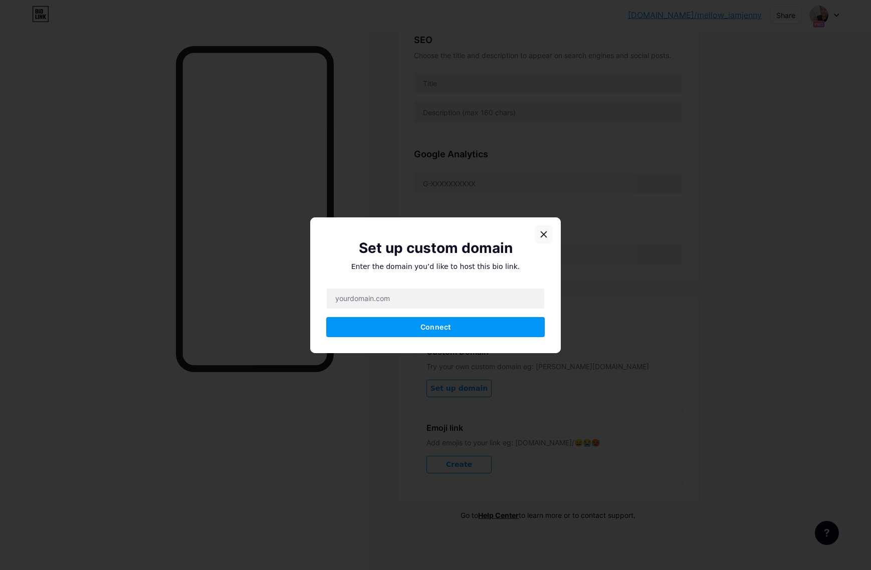
click at [544, 233] on icon at bounding box center [544, 235] width 8 height 8
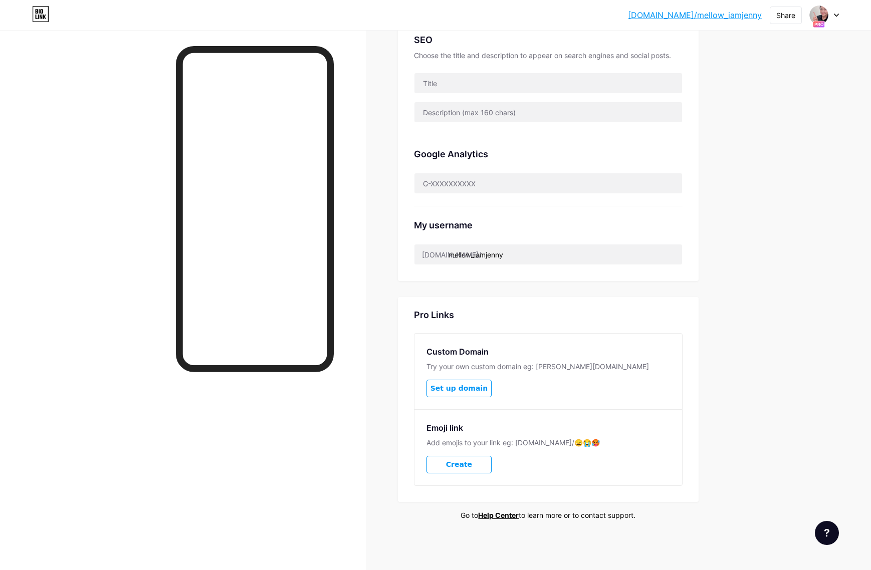
click at [462, 390] on span "Set up domain" at bounding box center [458, 388] width 57 height 9
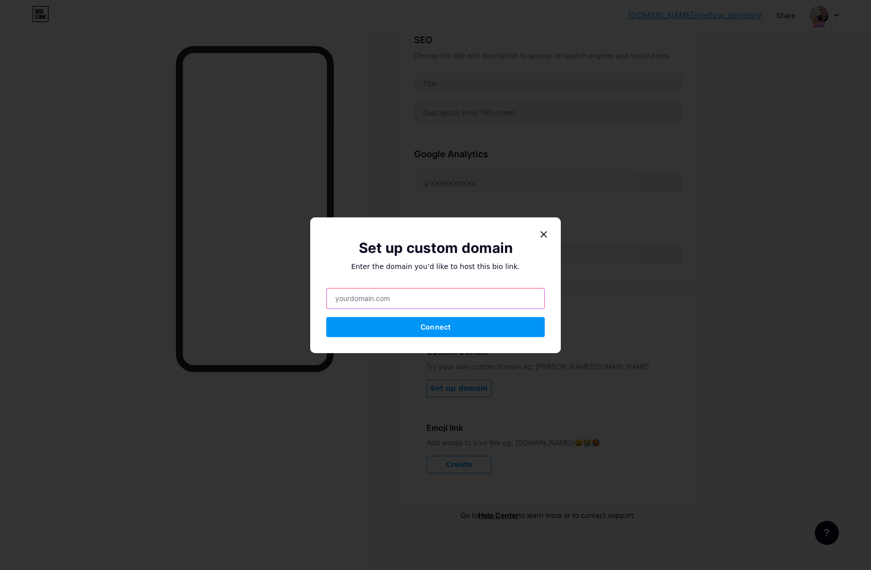
click at [425, 298] on input "text" at bounding box center [435, 299] width 217 height 20
type input "[DOMAIN_NAME]"
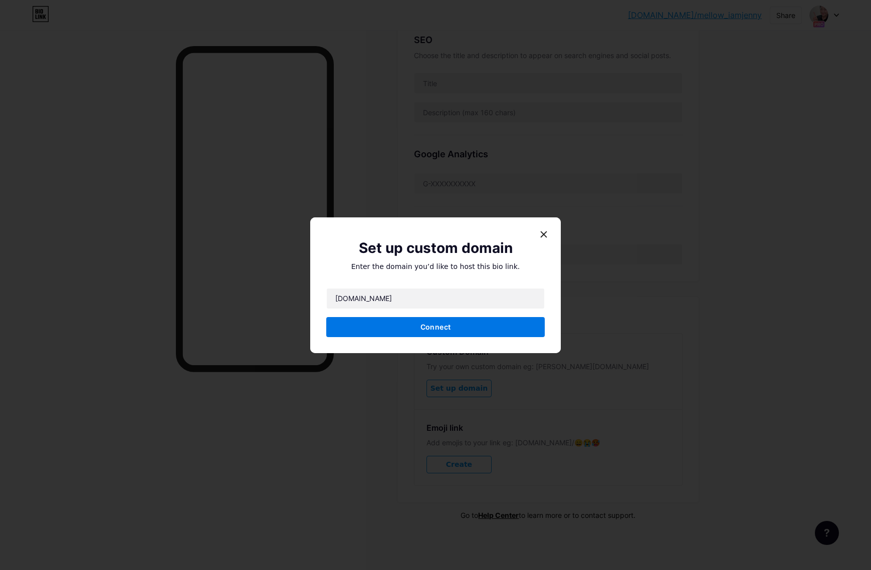
click at [427, 325] on span "Connect" at bounding box center [435, 327] width 30 height 9
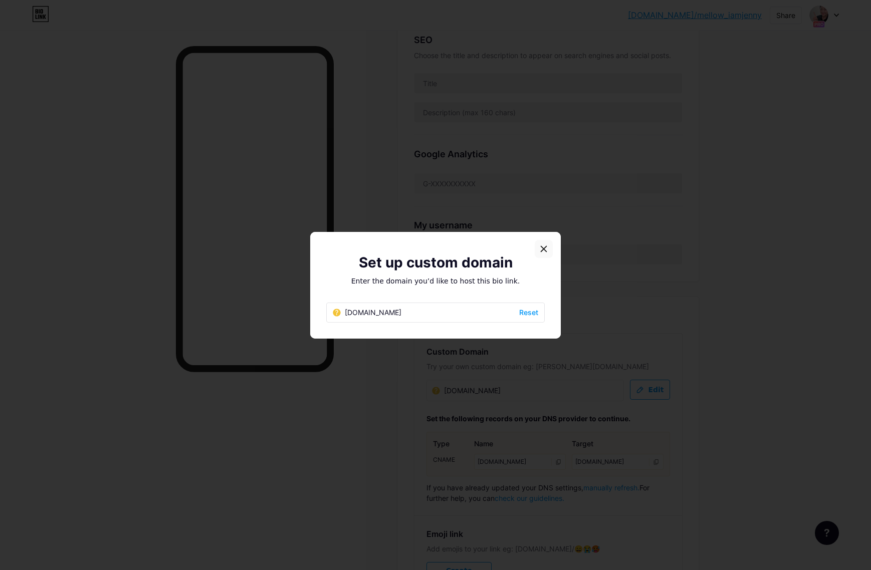
click at [540, 245] on icon at bounding box center [544, 249] width 8 height 8
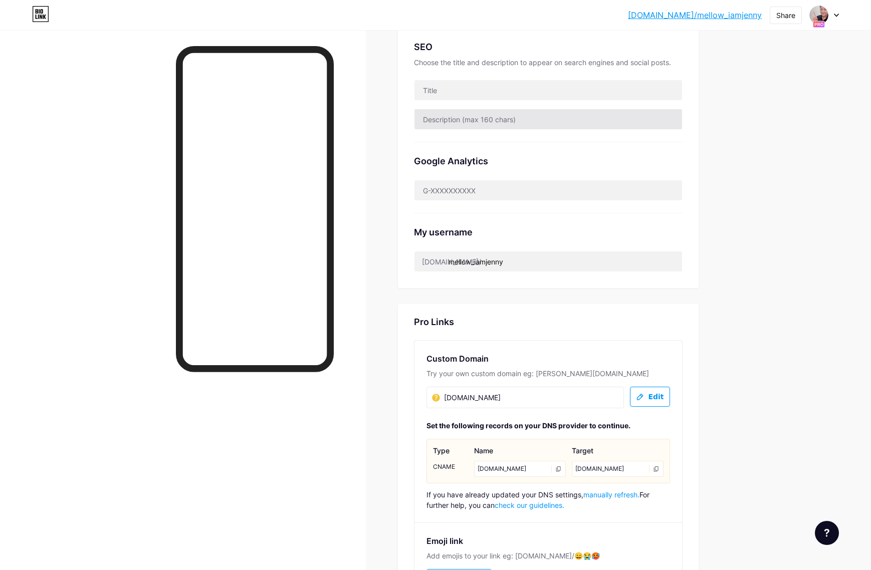
scroll to position [267, 0]
